Goal: Task Accomplishment & Management: Manage account settings

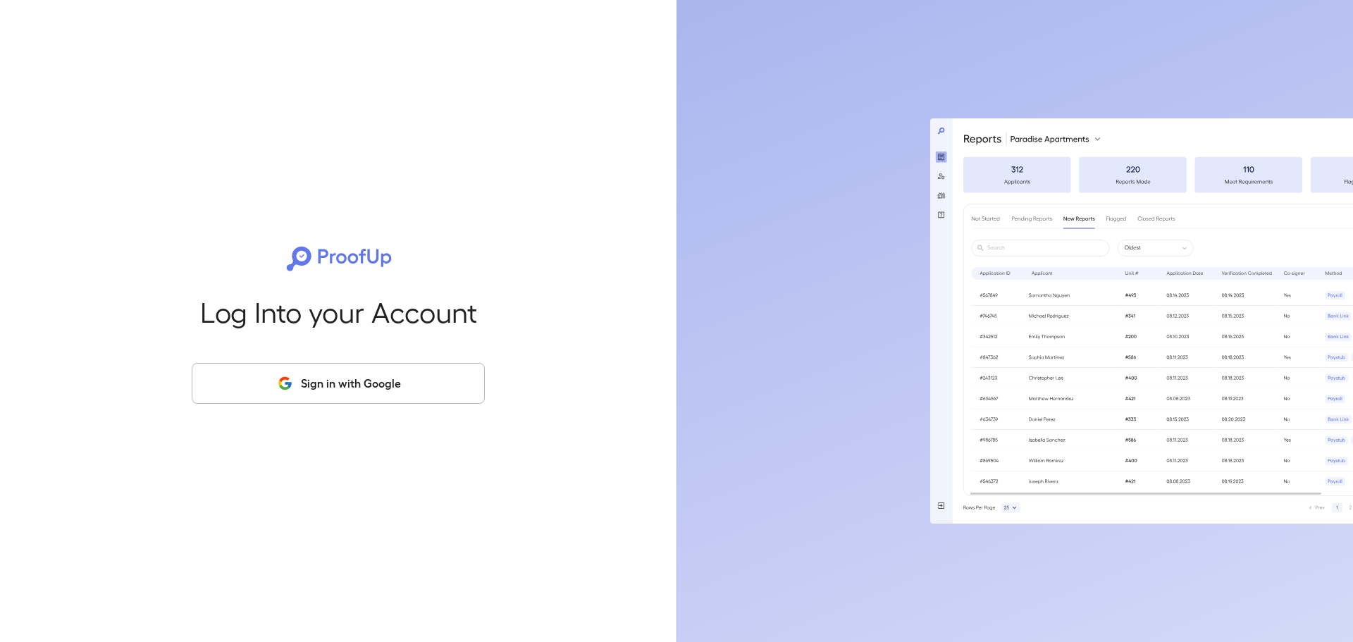
click at [327, 378] on button "Sign in with Google" at bounding box center [338, 383] width 293 height 41
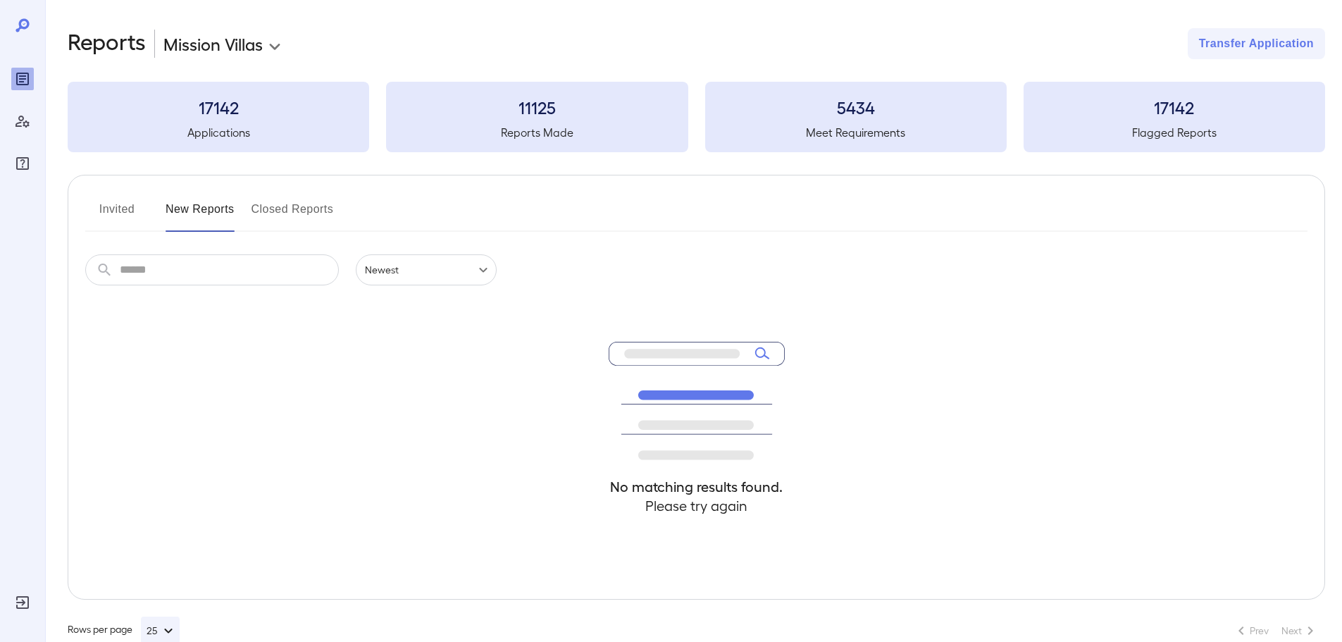
click at [116, 213] on button "Invited" at bounding box center [116, 215] width 63 height 34
click at [116, 209] on button "Invited" at bounding box center [116, 215] width 63 height 34
click at [201, 203] on button "New Reports" at bounding box center [200, 215] width 69 height 34
click at [118, 203] on button "Invited" at bounding box center [116, 215] width 63 height 34
click at [331, 399] on div "No matching results found. Please try again" at bounding box center [696, 442] width 1223 height 314
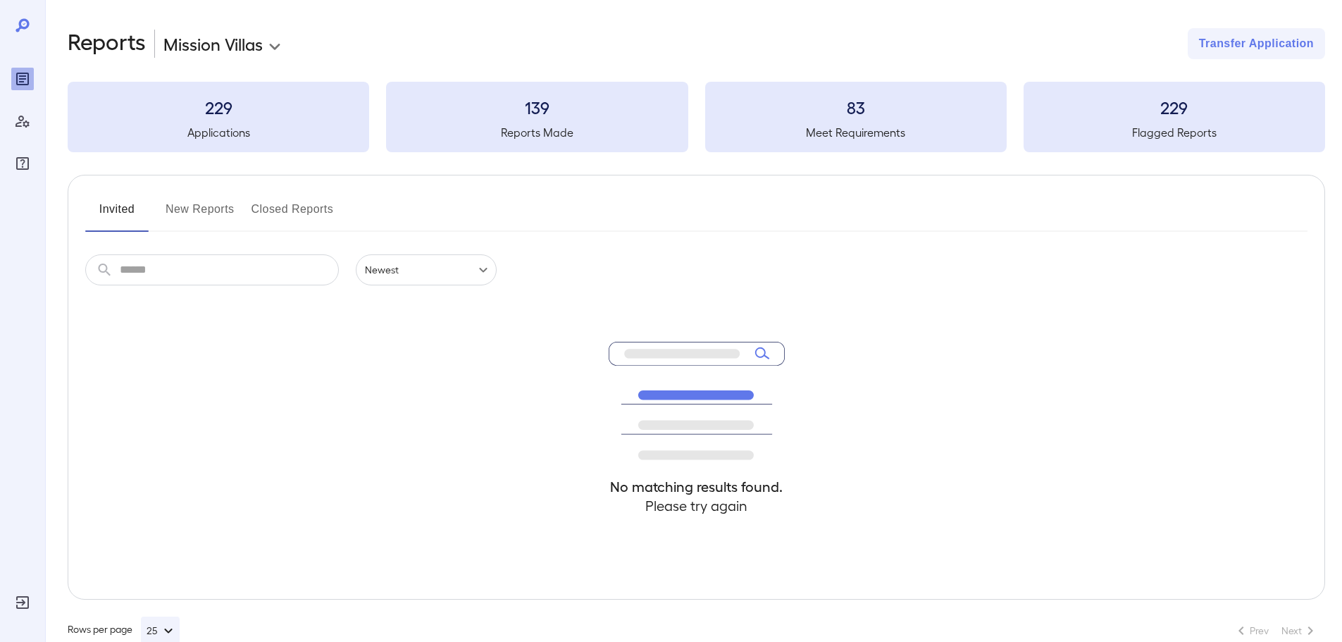
click at [218, 212] on button "New Reports" at bounding box center [200, 215] width 69 height 34
click at [311, 210] on button "Closed Reports" at bounding box center [293, 215] width 82 height 34
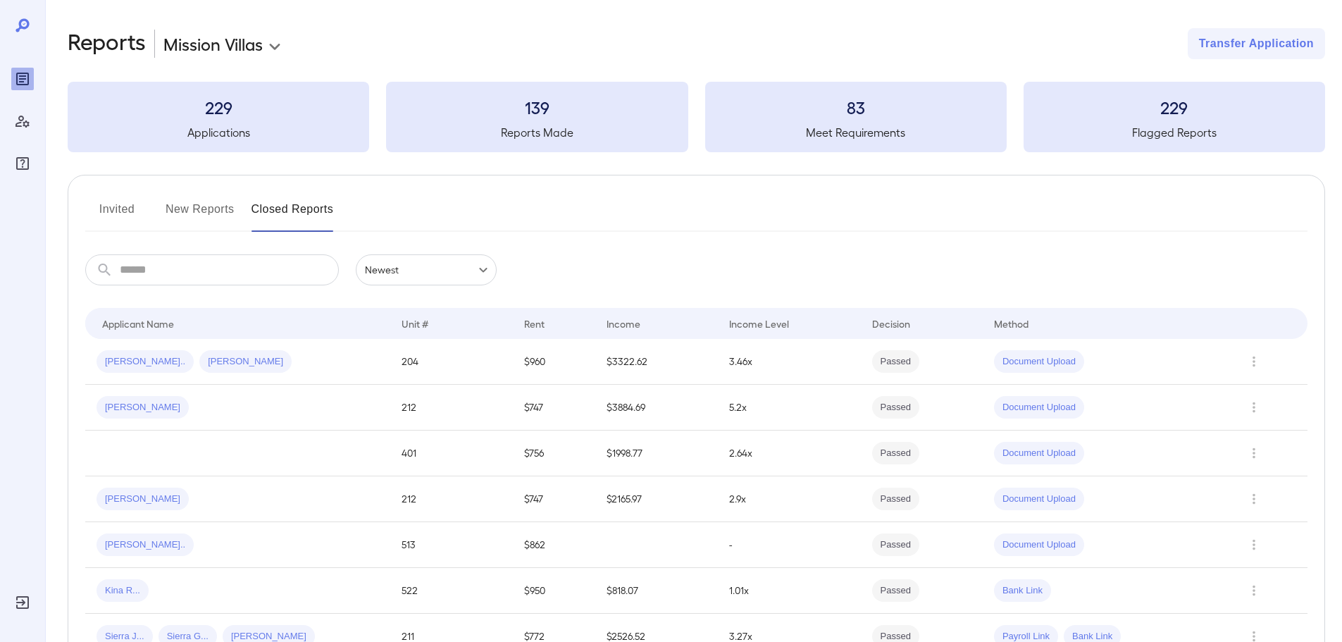
click at [216, 218] on button "New Reports" at bounding box center [200, 215] width 69 height 34
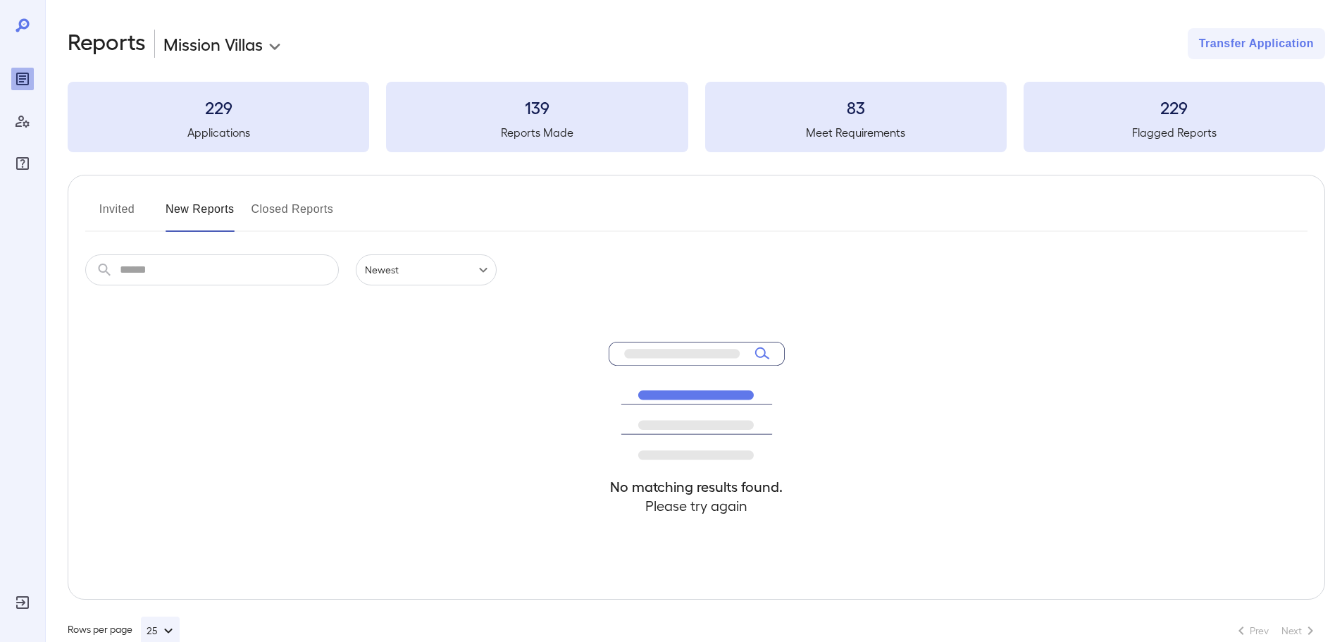
click at [134, 216] on button "Invited" at bounding box center [116, 215] width 63 height 34
click at [583, 230] on div "Invited New Reports Closed Reports" at bounding box center [696, 215] width 1223 height 34
click at [197, 221] on button "New Reports" at bounding box center [200, 215] width 69 height 34
click at [114, 203] on button "Invited" at bounding box center [116, 215] width 63 height 34
click at [125, 211] on button "Invited" at bounding box center [116, 215] width 63 height 34
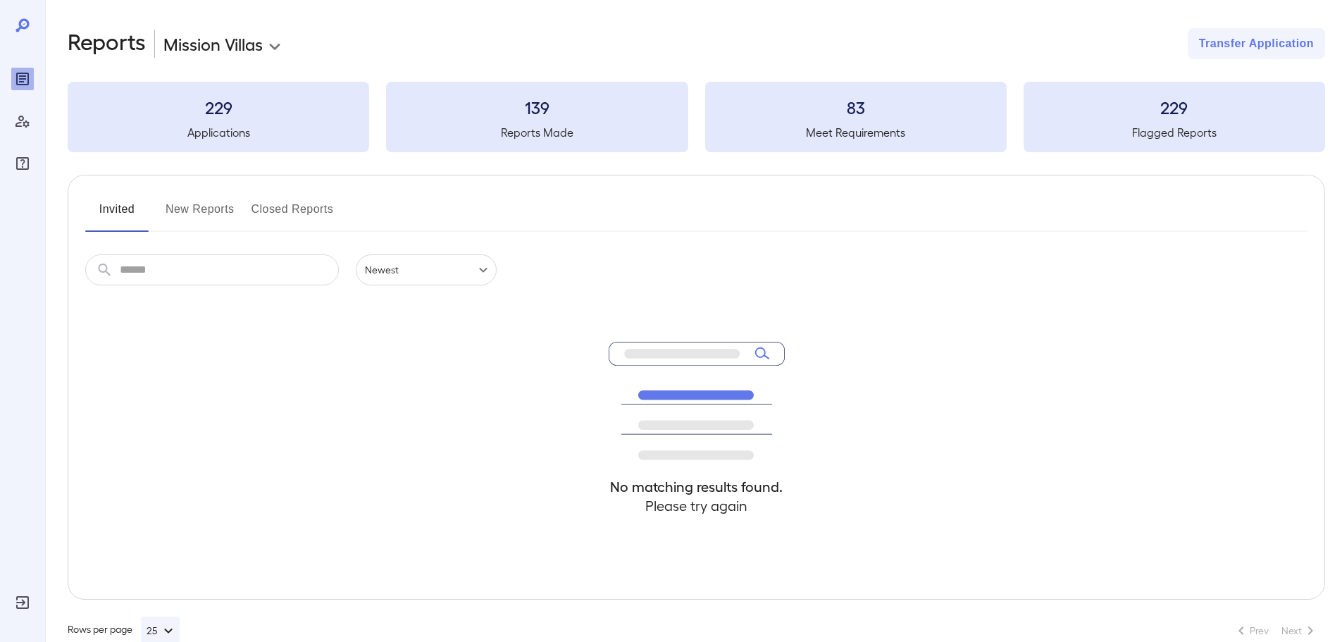
click at [202, 213] on button "New Reports" at bounding box center [200, 215] width 69 height 34
click at [313, 220] on button "Closed Reports" at bounding box center [293, 215] width 82 height 34
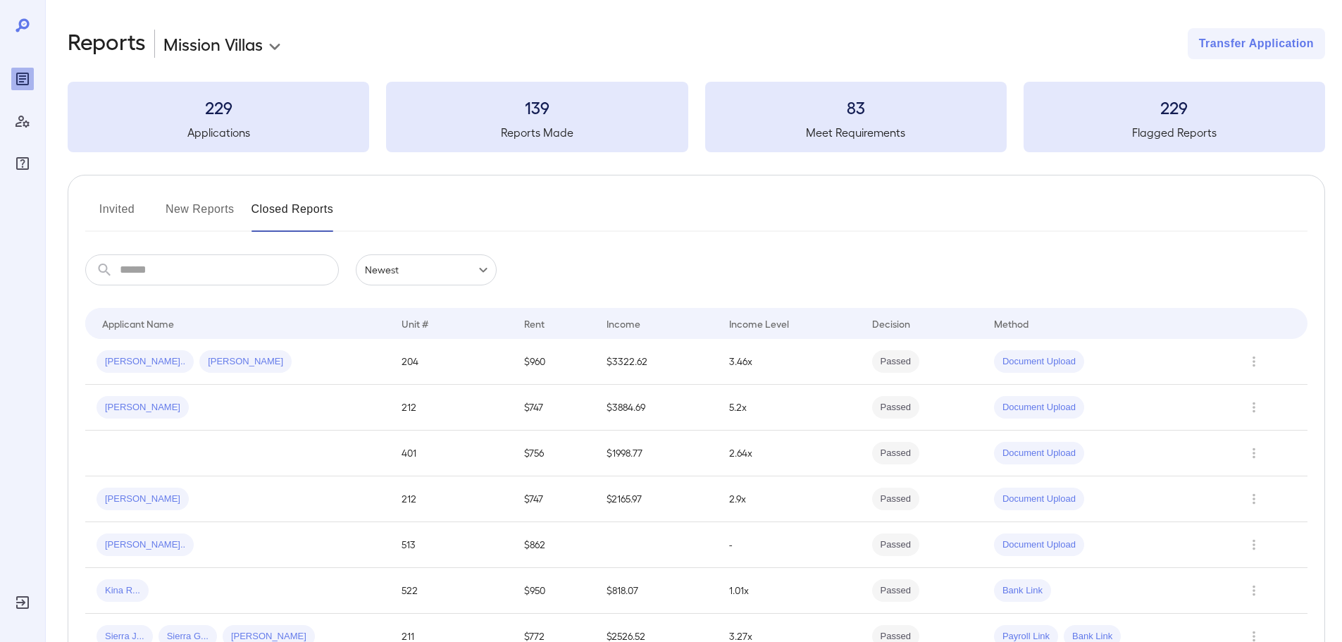
click at [119, 204] on button "Invited" at bounding box center [116, 215] width 63 height 34
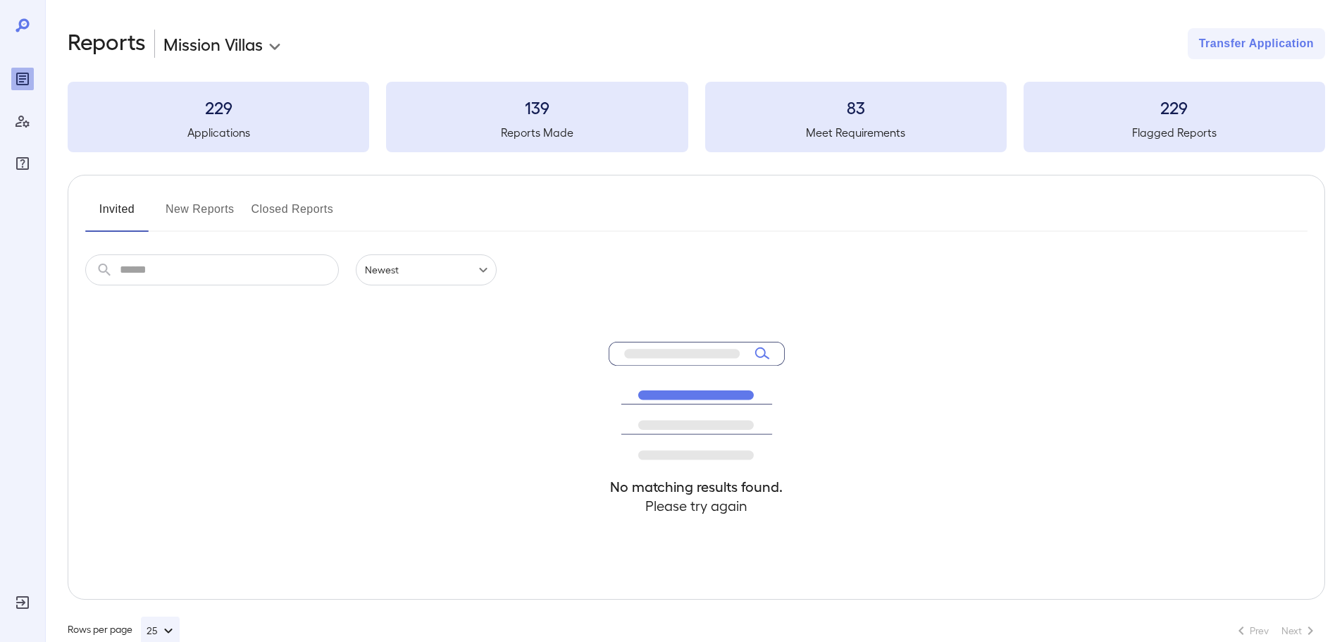
click at [285, 215] on button "Closed Reports" at bounding box center [293, 215] width 82 height 34
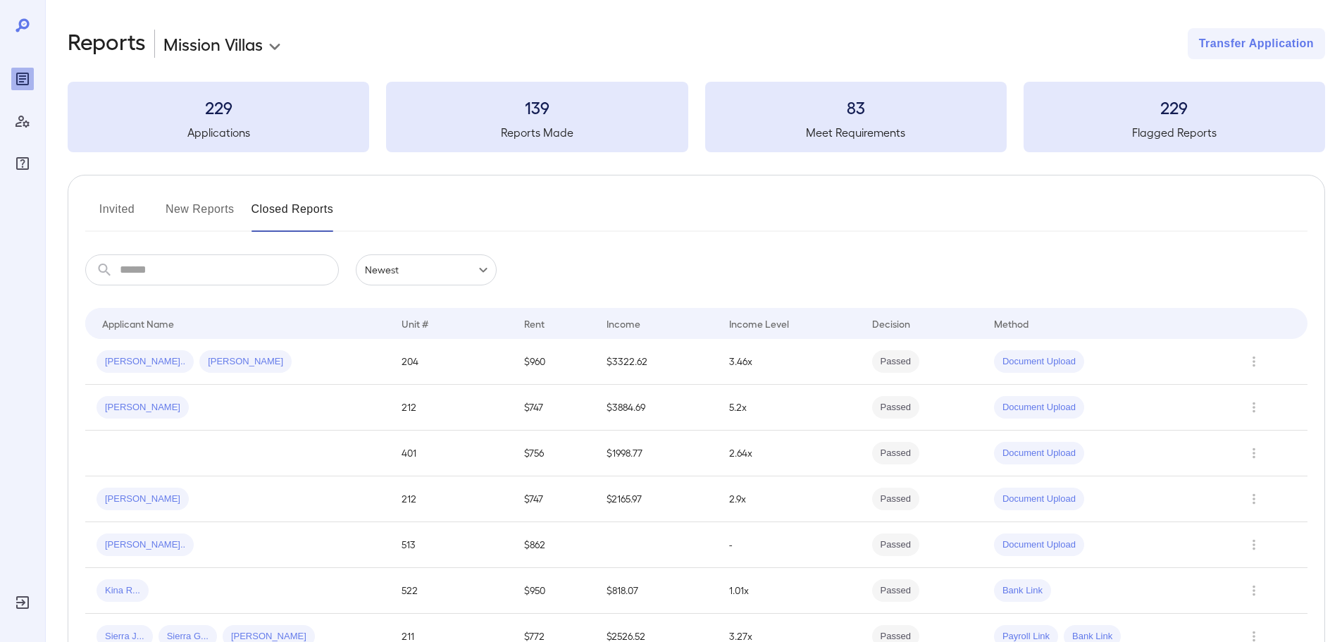
click at [696, 368] on td "$3322.62" at bounding box center [656, 362] width 122 height 46
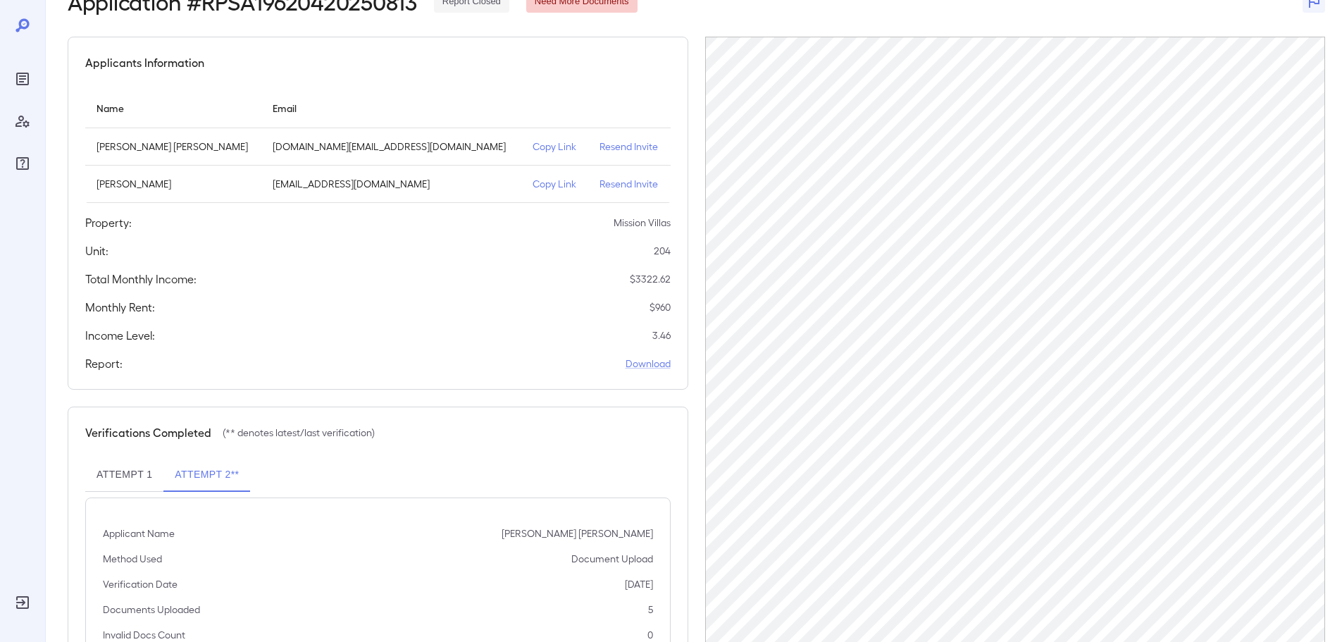
scroll to position [179, 0]
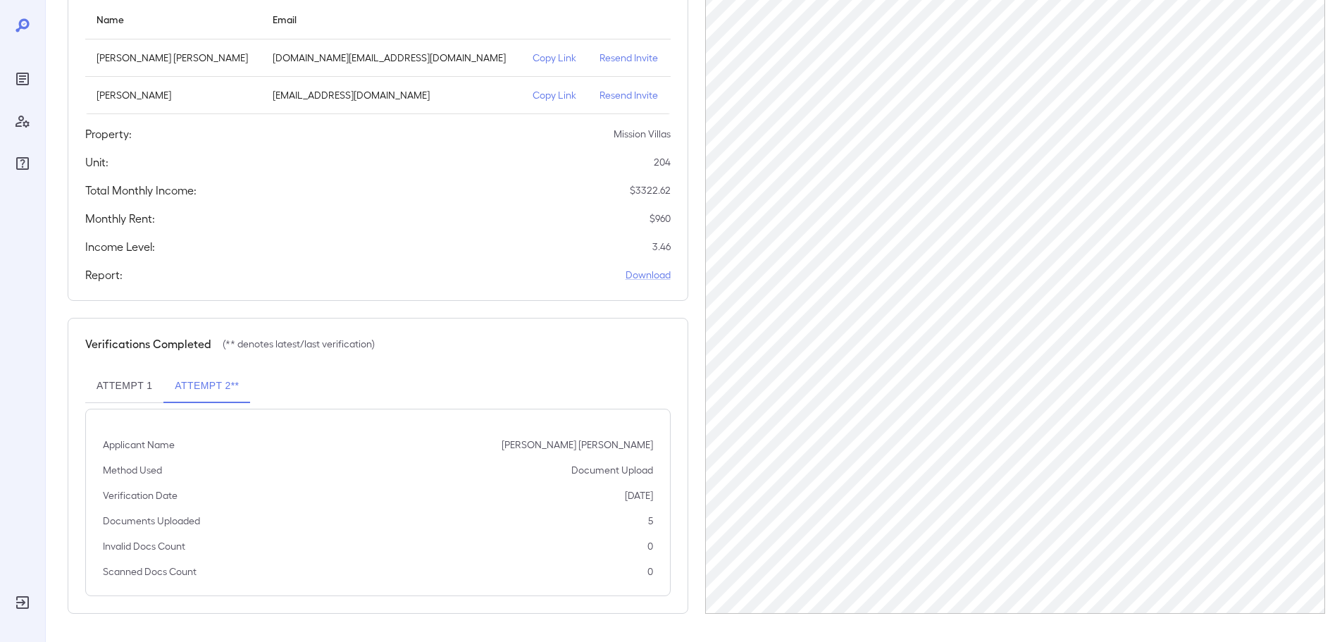
click at [139, 378] on button "Attempt 1" at bounding box center [124, 386] width 78 height 34
click at [212, 376] on button "Attempt 2**" at bounding box center [206, 386] width 87 height 34
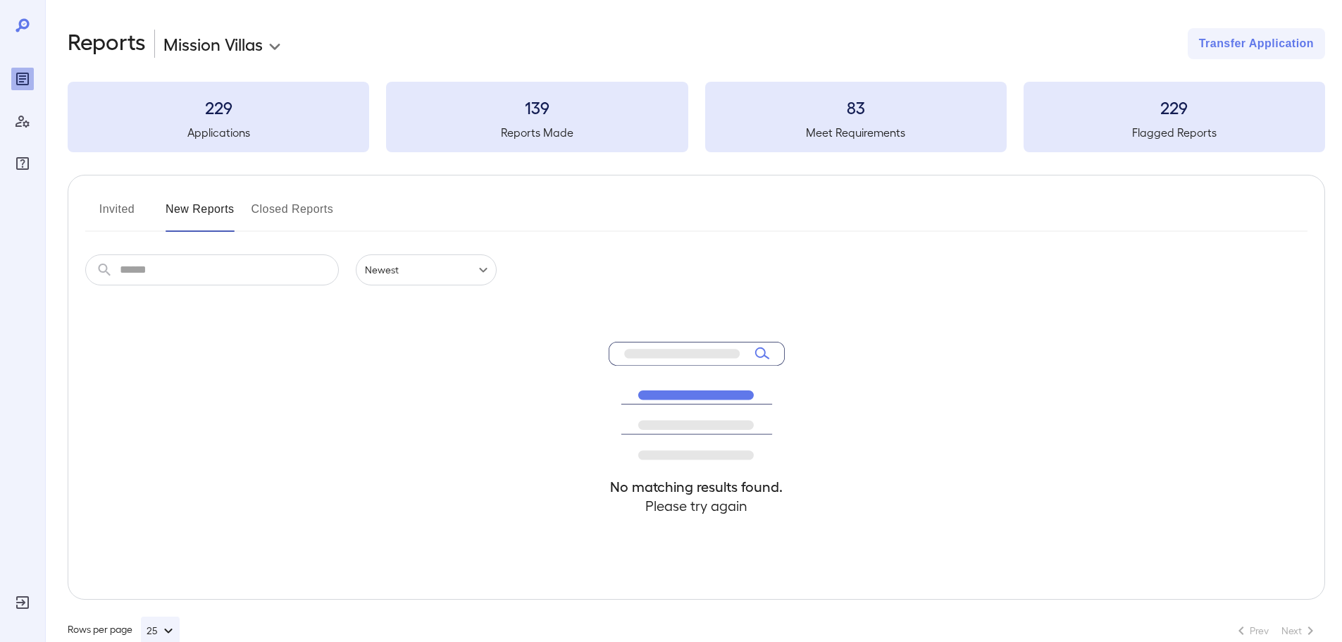
click at [111, 209] on button "Invited" at bounding box center [116, 215] width 63 height 34
click at [211, 190] on div "Invited New Reports Closed Reports ​ ​ Newest ****** No matching results found.…" at bounding box center [697, 387] width 1258 height 425
click at [212, 206] on button "New Reports" at bounding box center [200, 215] width 69 height 34
click at [124, 207] on button "Invited" at bounding box center [116, 215] width 63 height 34
click at [214, 202] on button "New Reports" at bounding box center [200, 215] width 69 height 34
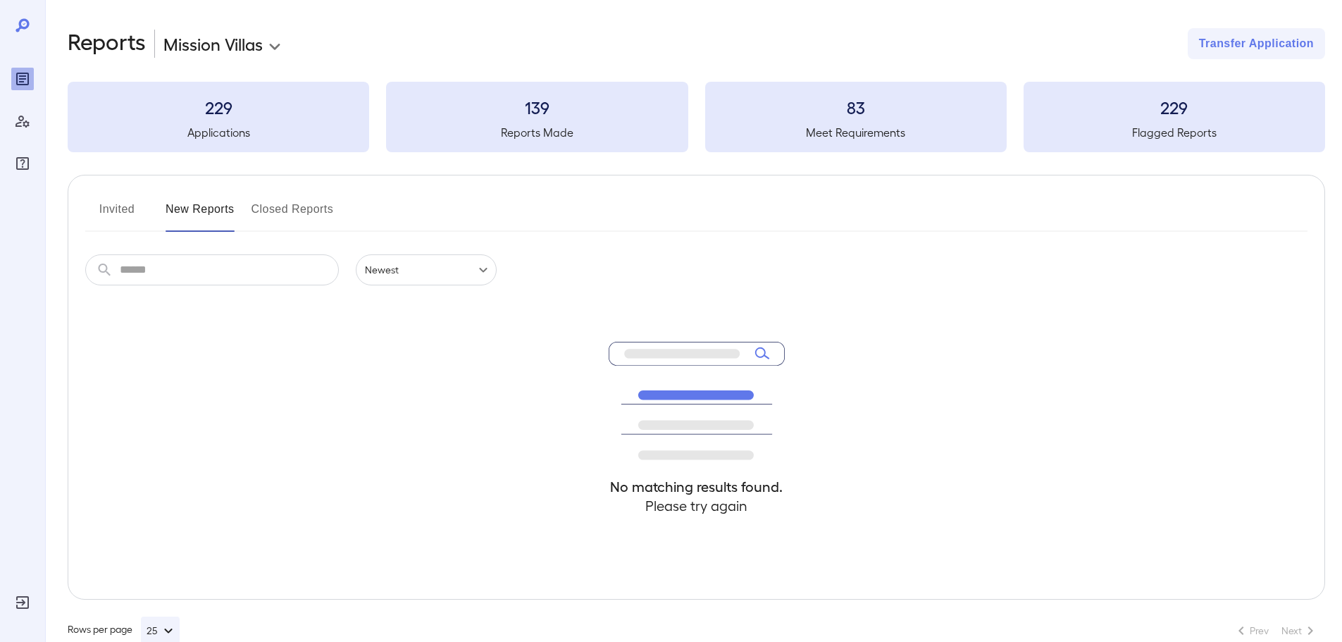
click at [112, 210] on button "Invited" at bounding box center [116, 215] width 63 height 34
click at [448, 211] on div "Invited New Reports Closed Reports" at bounding box center [696, 215] width 1223 height 34
click at [206, 218] on button "New Reports" at bounding box center [200, 215] width 69 height 34
click at [128, 210] on button "Invited" at bounding box center [116, 215] width 63 height 34
click at [121, 201] on button "Invited" at bounding box center [116, 215] width 63 height 34
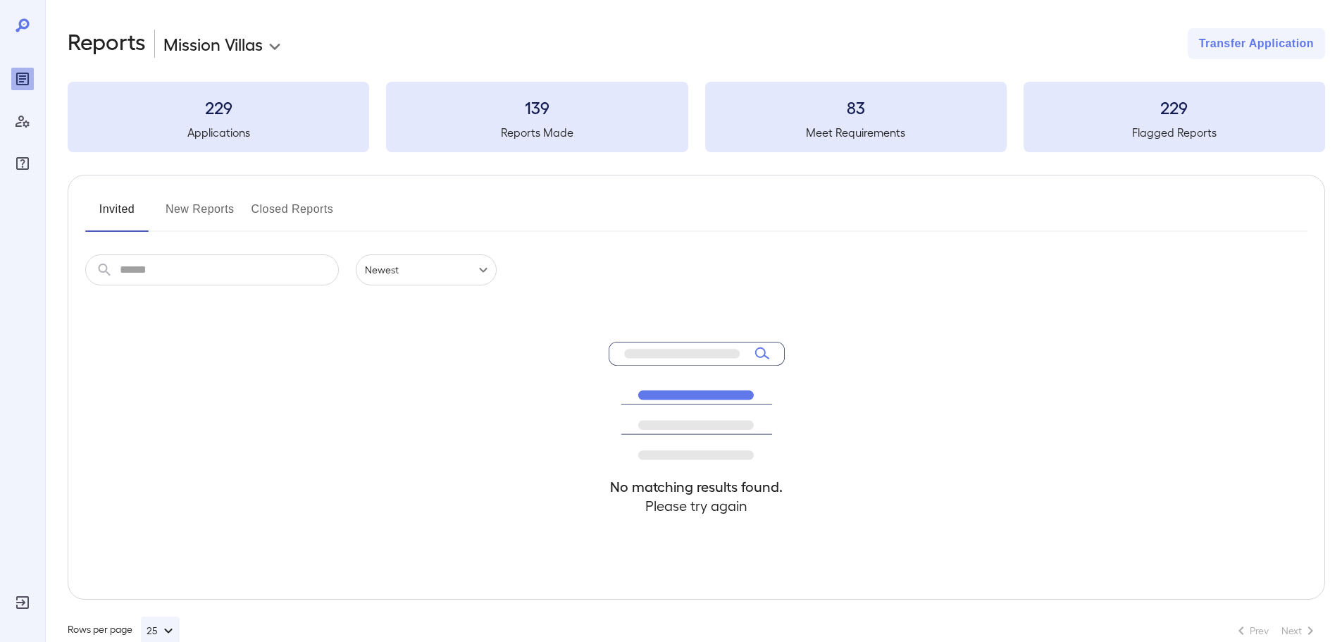
click at [217, 221] on button "New Reports" at bounding box center [200, 215] width 69 height 34
click at [395, 39] on div "**********" at bounding box center [697, 43] width 1258 height 31
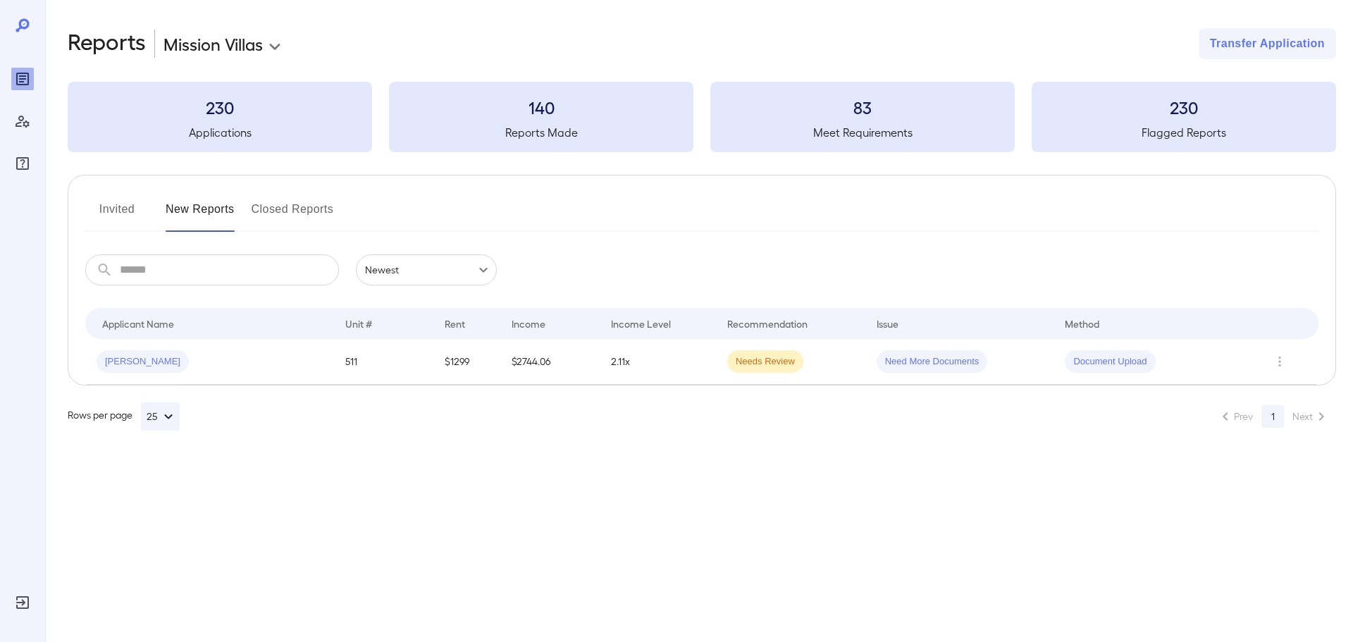
click at [130, 206] on button "Invited" at bounding box center [116, 215] width 63 height 34
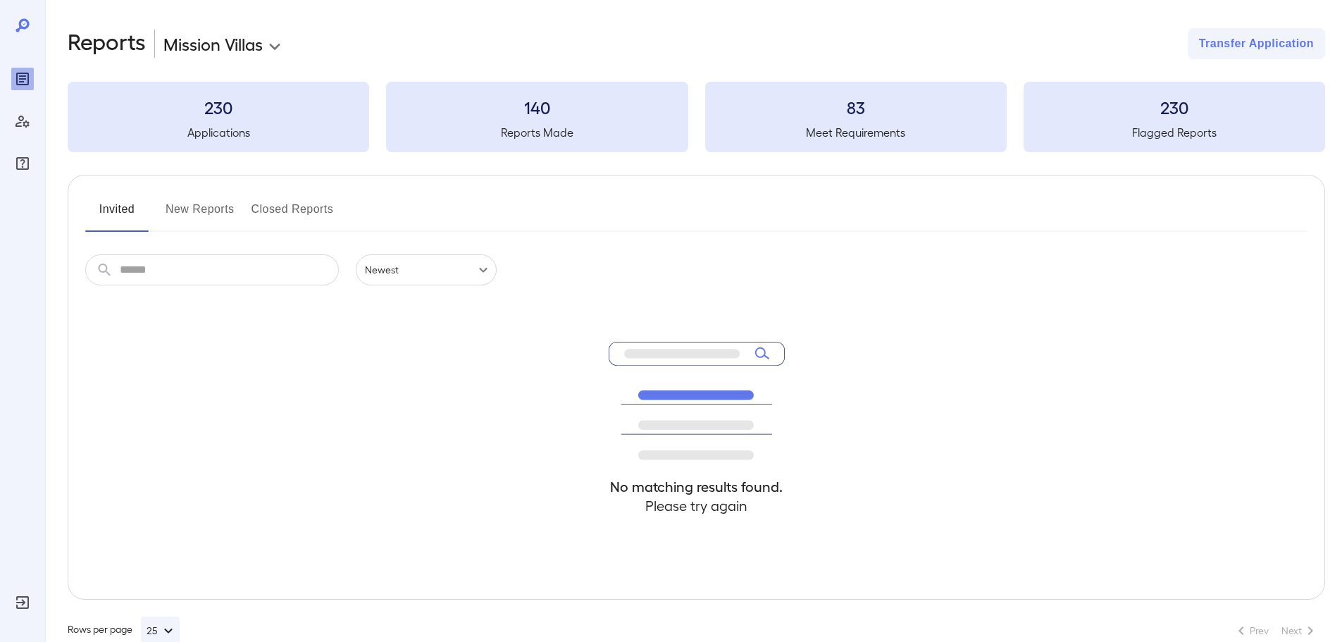
click at [214, 206] on button "New Reports" at bounding box center [200, 215] width 69 height 34
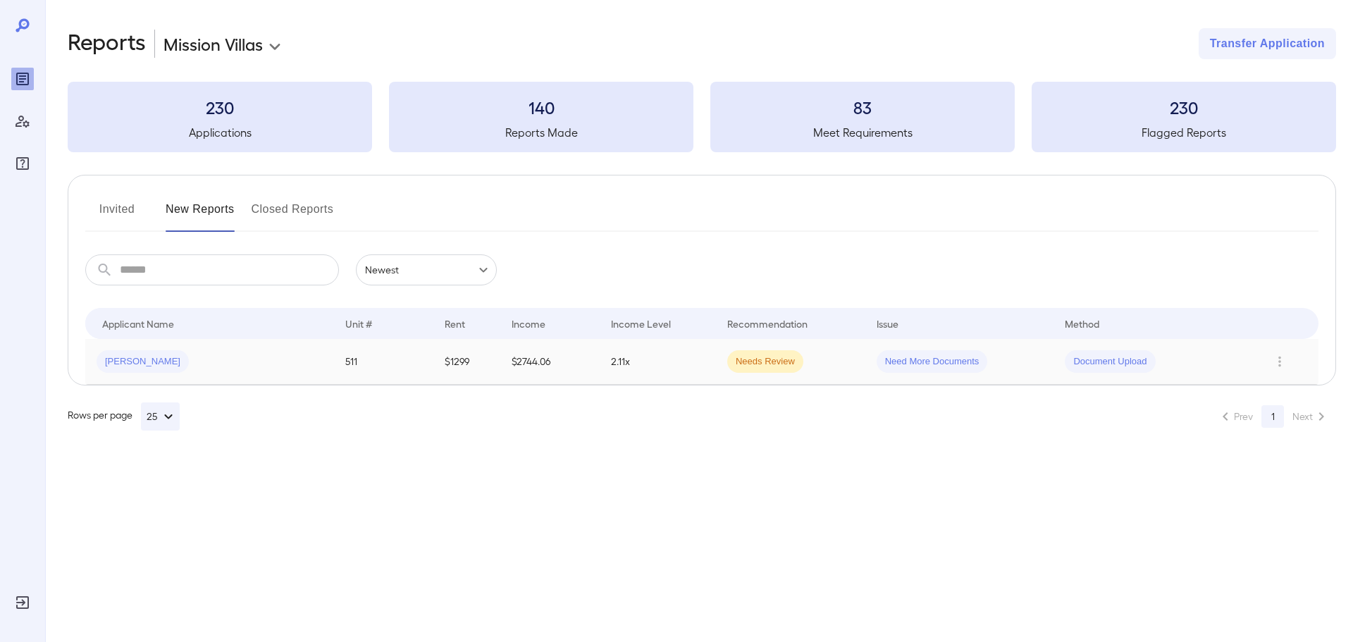
click at [257, 353] on div "[PERSON_NAME]" at bounding box center [210, 361] width 226 height 23
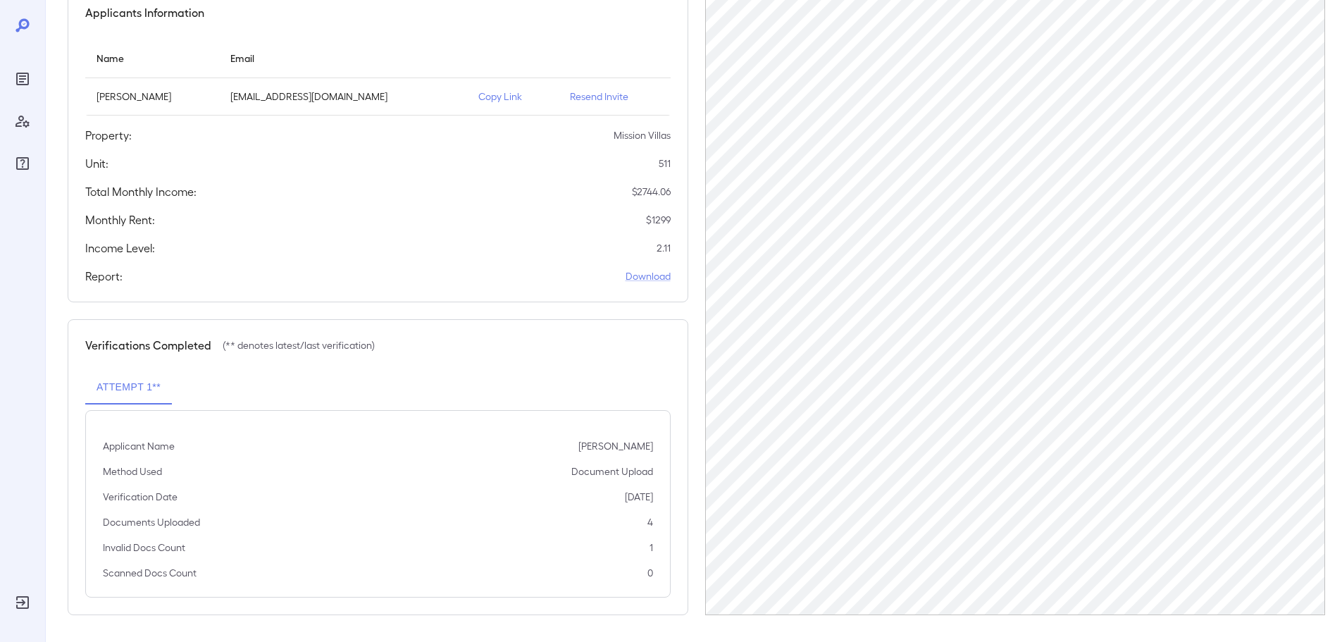
scroll to position [142, 0]
click at [585, 94] on p "Resend Invite" at bounding box center [614, 95] width 89 height 14
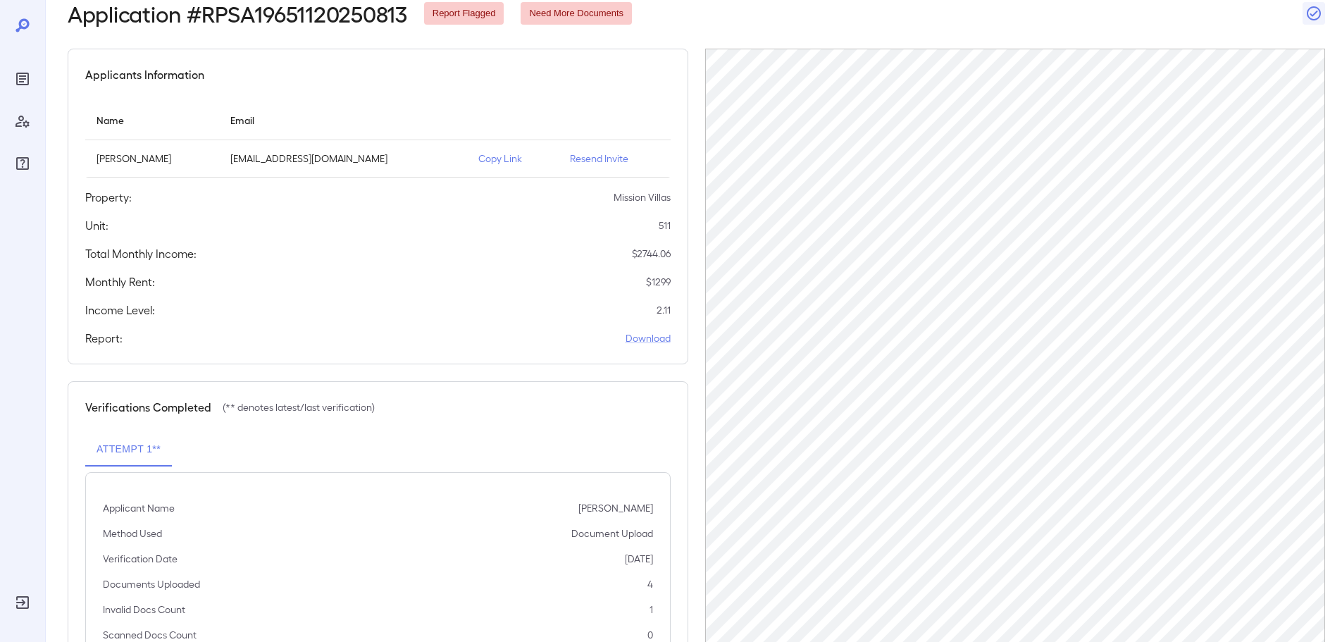
scroll to position [0, 0]
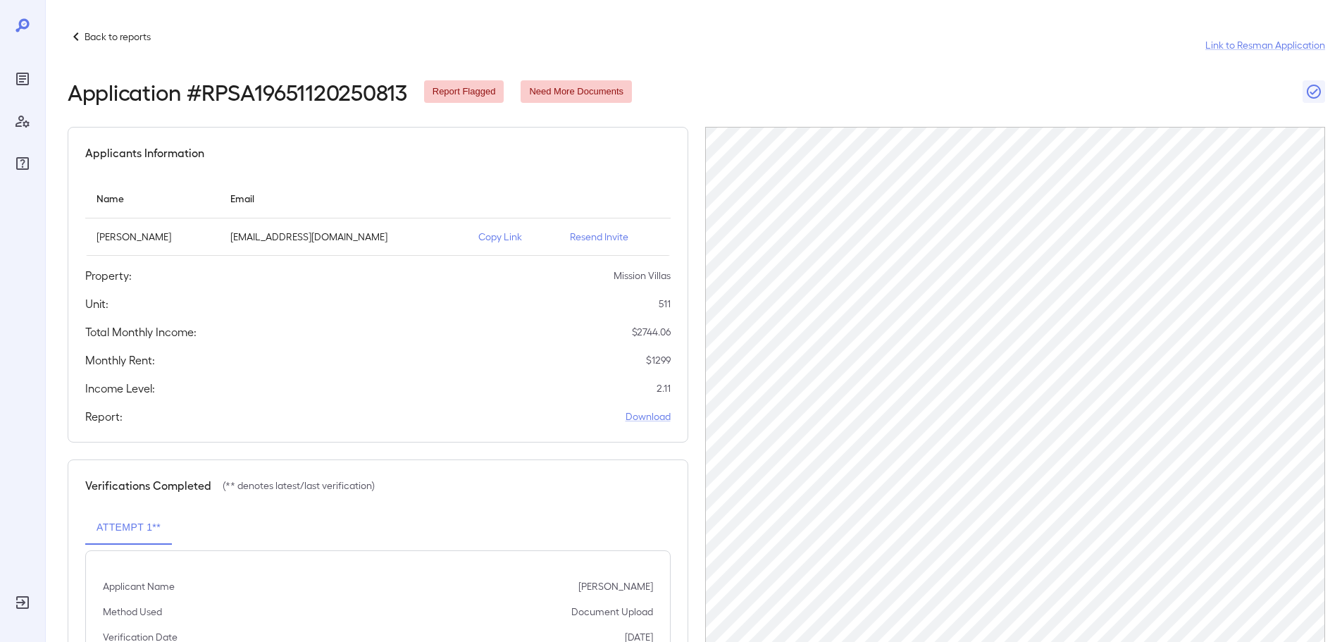
click at [76, 29] on div "Back to reports Link to Resman Application Application # RPSA19651120250813 Rep…" at bounding box center [693, 392] width 1297 height 784
click at [77, 36] on icon at bounding box center [76, 36] width 17 height 17
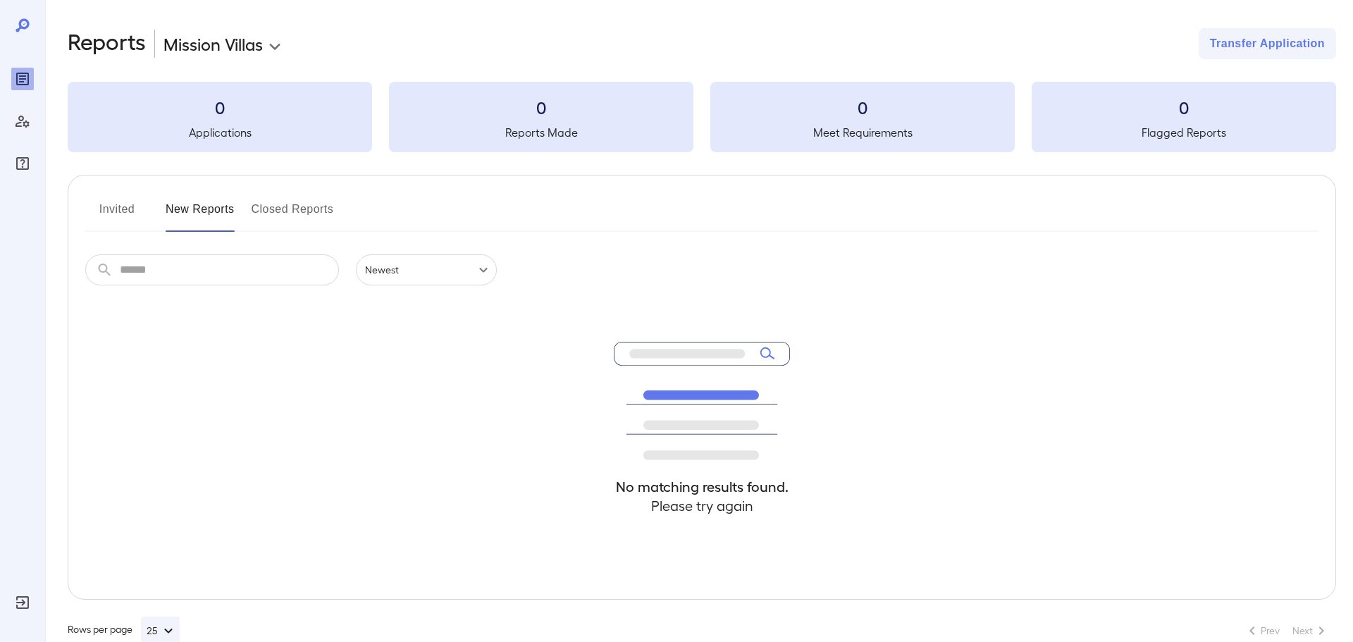
click at [84, 38] on h2 "Reports" at bounding box center [107, 43] width 78 height 31
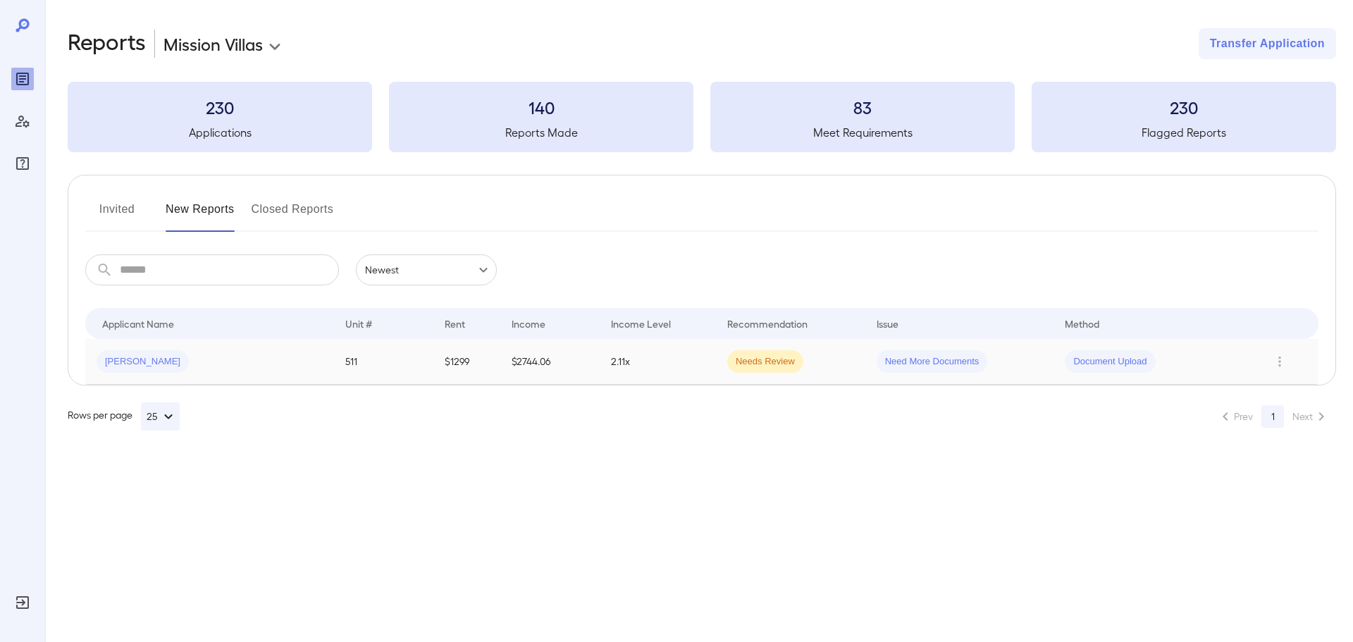
click at [687, 354] on td "2.11x" at bounding box center [658, 362] width 116 height 46
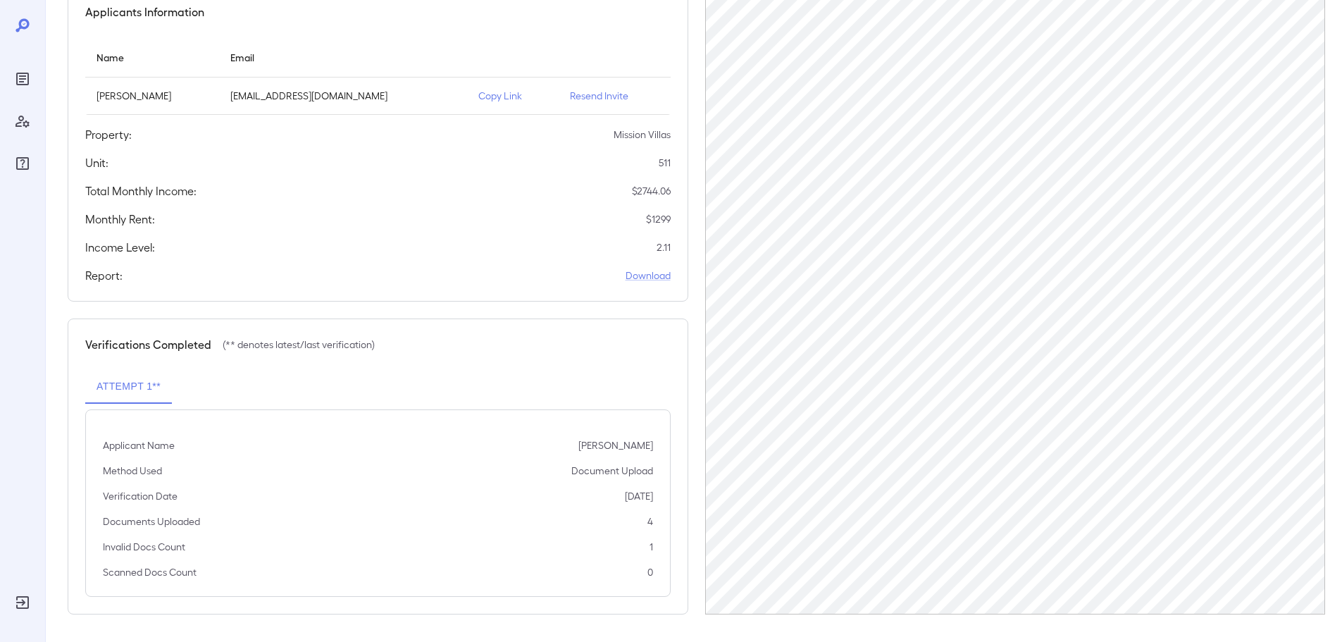
scroll to position [142, 0]
drag, startPoint x: 646, startPoint y: 522, endPoint x: 663, endPoint y: 524, distance: 17.0
click at [663, 524] on div "Applicant Name Vincent Anthony Delfin Method Used Document Upload Verification …" at bounding box center [378, 502] width 586 height 187
click at [545, 546] on div "Invalid Docs Count 1" at bounding box center [378, 546] width 550 height 14
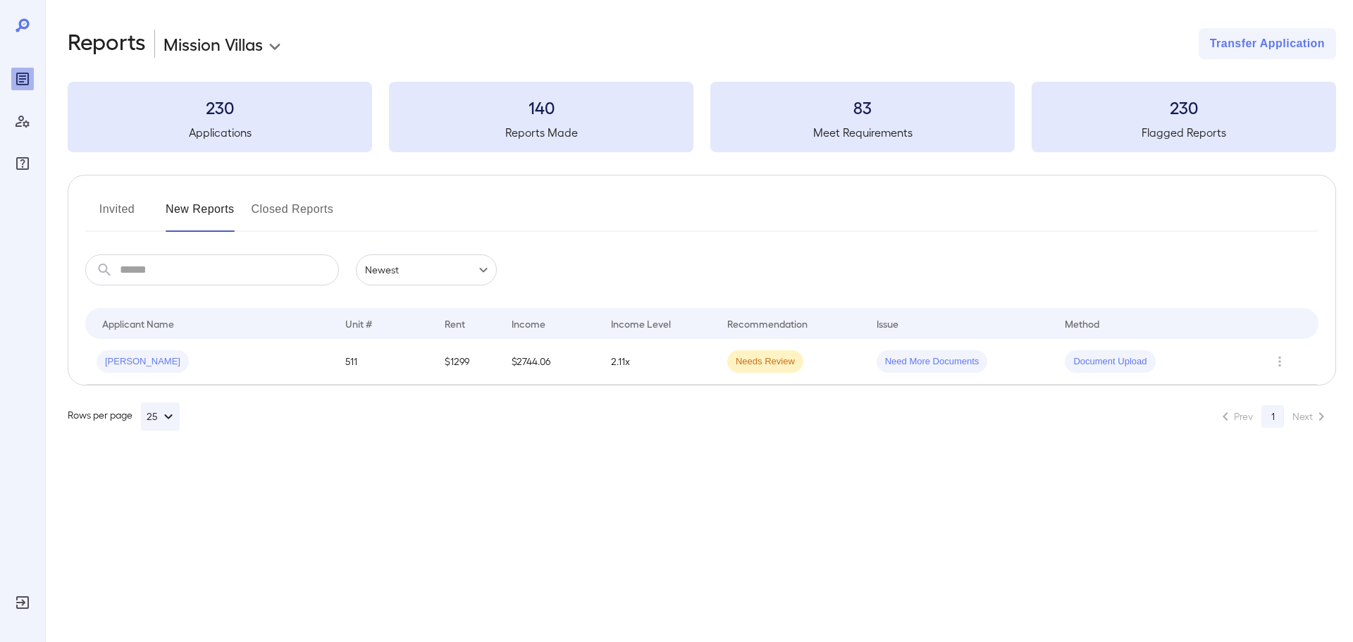
click at [109, 211] on button "Invited" at bounding box center [116, 215] width 63 height 34
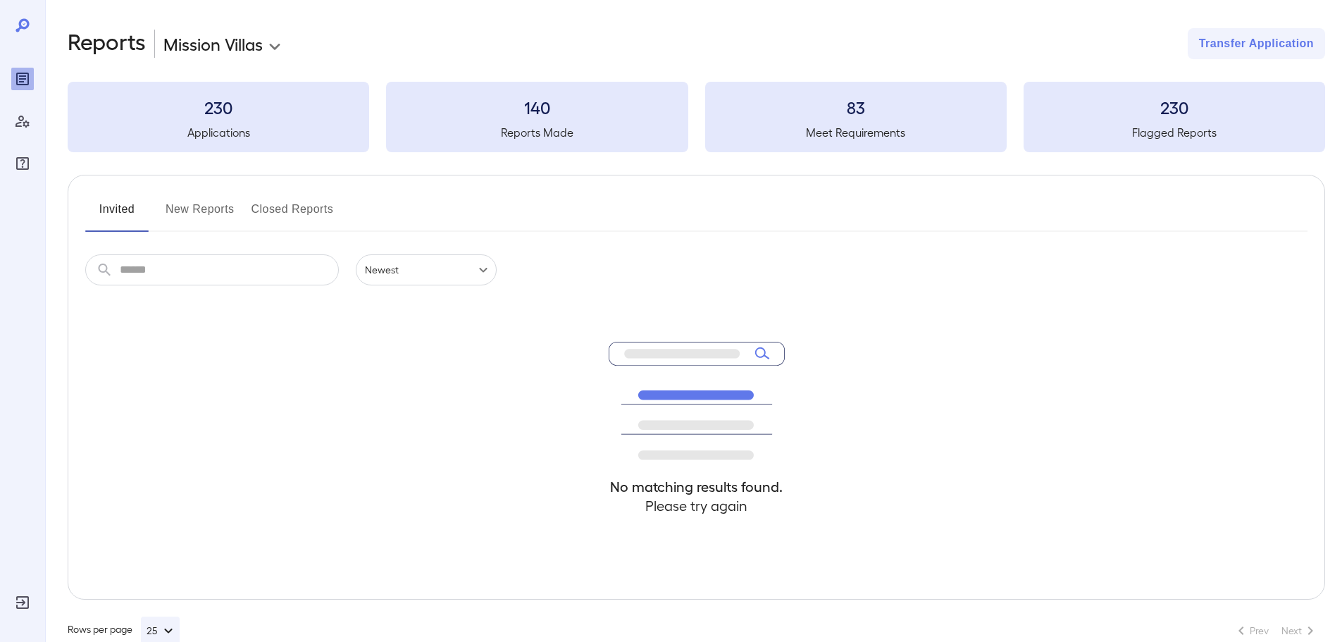
click at [218, 206] on button "New Reports" at bounding box center [200, 215] width 69 height 34
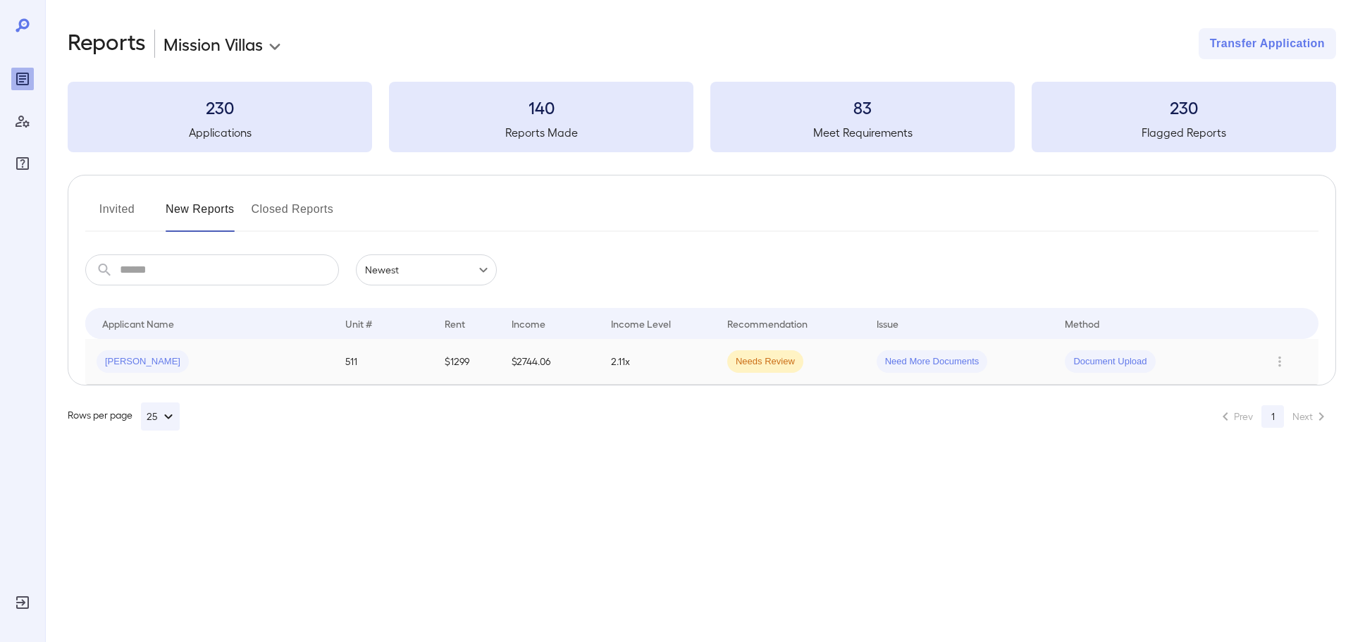
click at [462, 350] on td "$1299" at bounding box center [466, 362] width 67 height 46
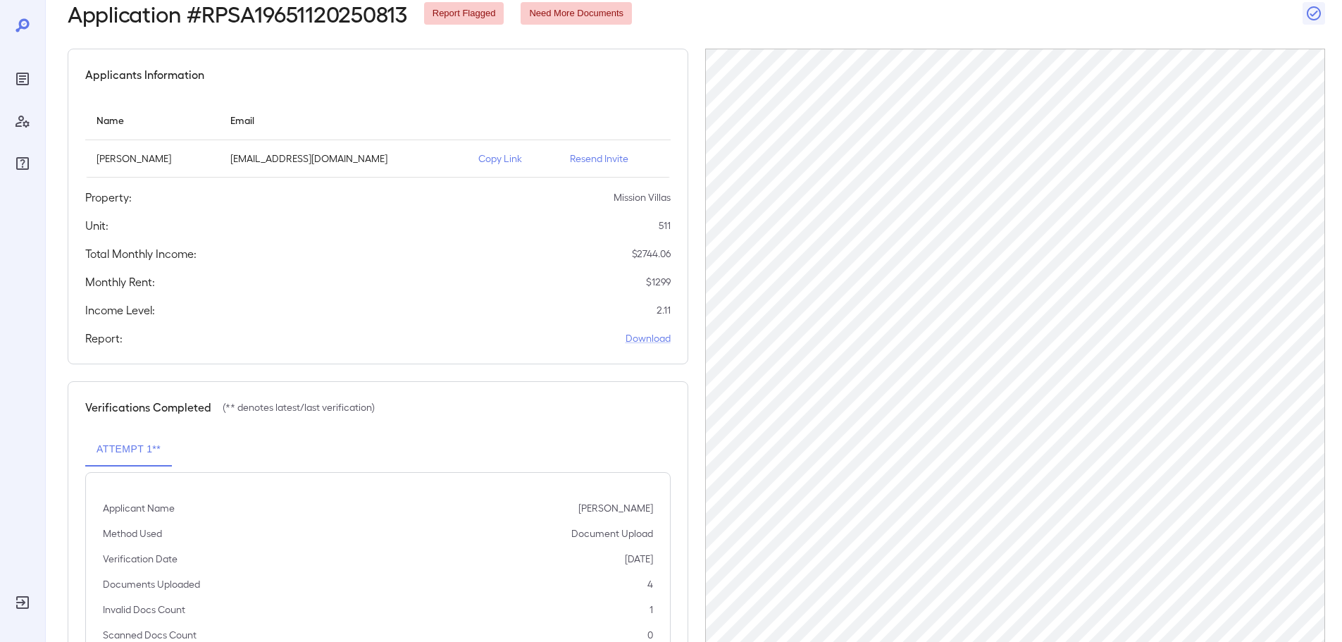
scroll to position [72, 0]
